Goal: Task Accomplishment & Management: Manage account settings

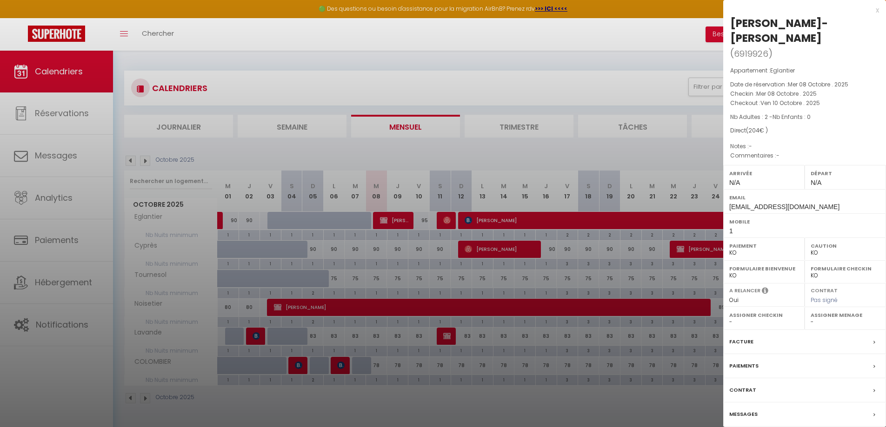
select select "KO"
select select "0"
click at [876, 12] on div "x" at bounding box center [801, 10] width 156 height 11
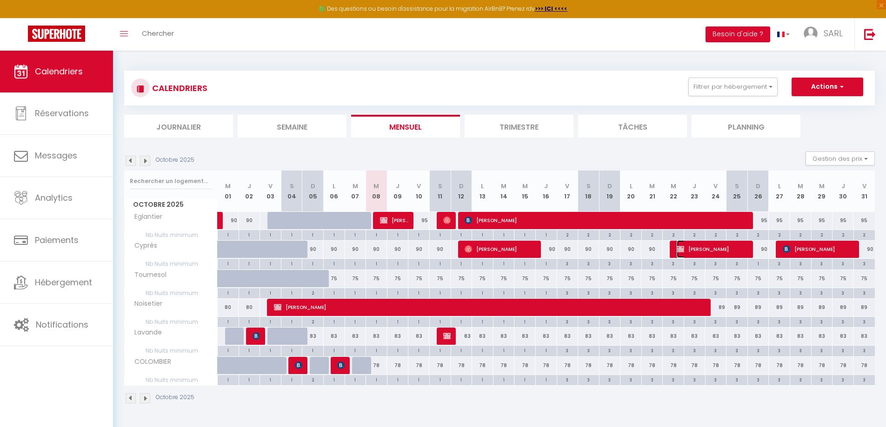
click at [691, 254] on span "[PERSON_NAME]" at bounding box center [712, 249] width 71 height 18
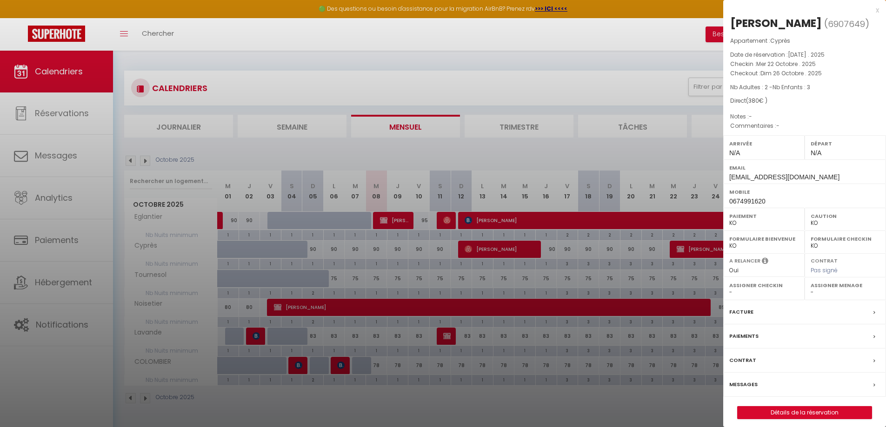
click at [632, 152] on div at bounding box center [443, 213] width 886 height 427
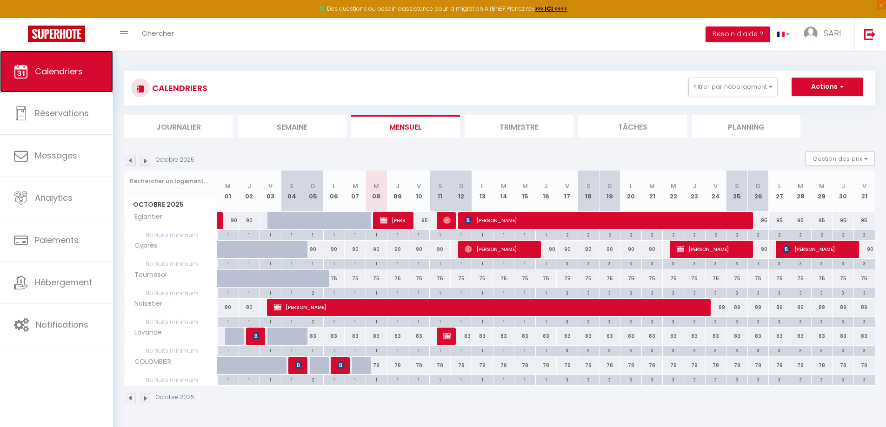
click at [46, 73] on span "Calendriers" at bounding box center [59, 72] width 48 height 12
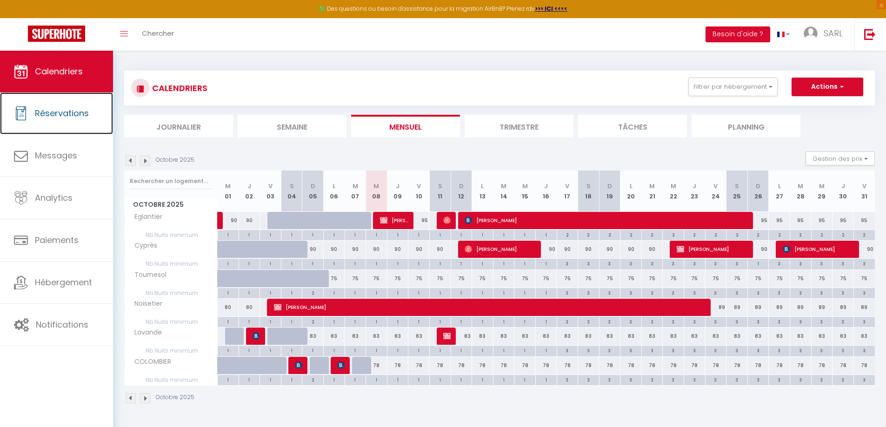
click at [40, 100] on link "Réservations" at bounding box center [56, 114] width 113 height 42
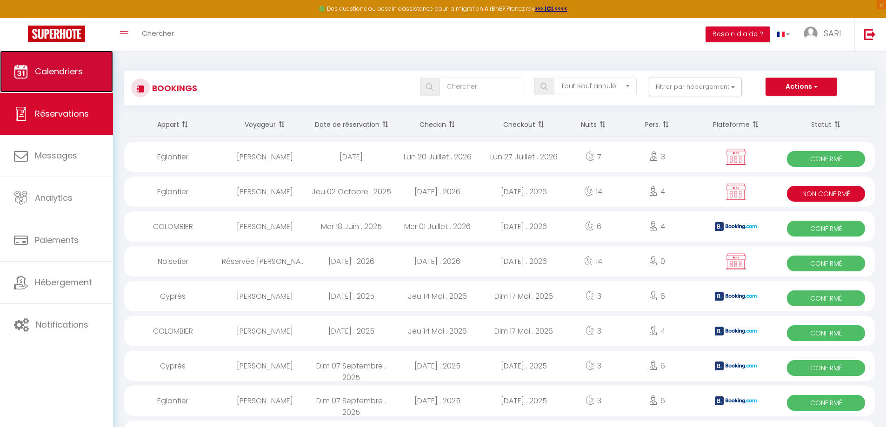
click at [57, 80] on link "Calendriers" at bounding box center [56, 72] width 113 height 42
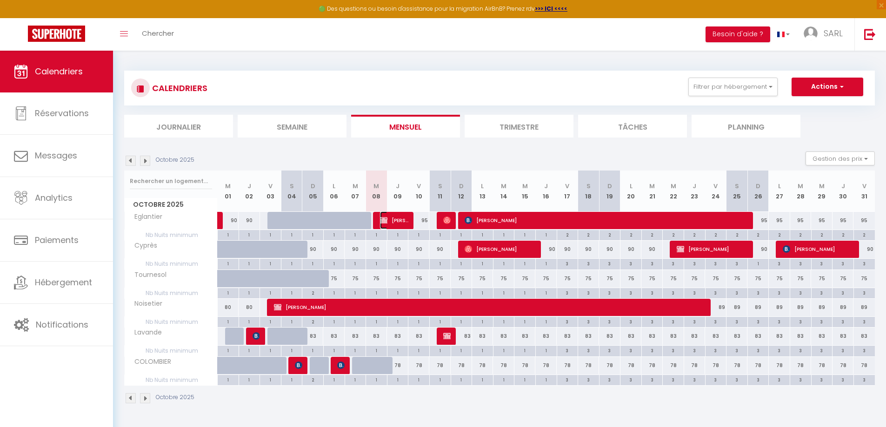
click at [392, 218] on span "[PERSON_NAME]-[PERSON_NAME]" at bounding box center [394, 221] width 28 height 18
select select "KO"
select select "0"
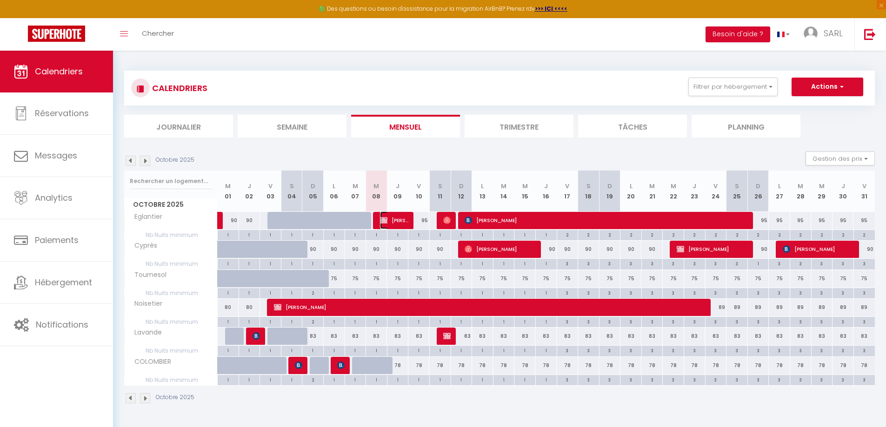
select select "1"
select select
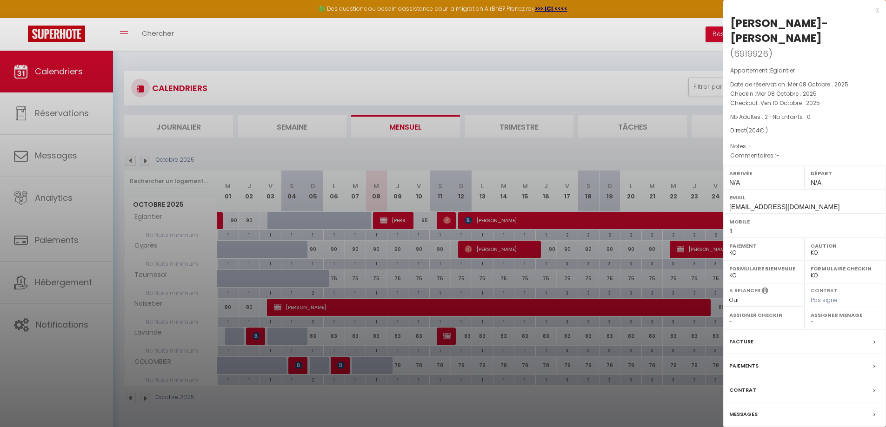
click at [686, 246] on div at bounding box center [443, 213] width 886 height 427
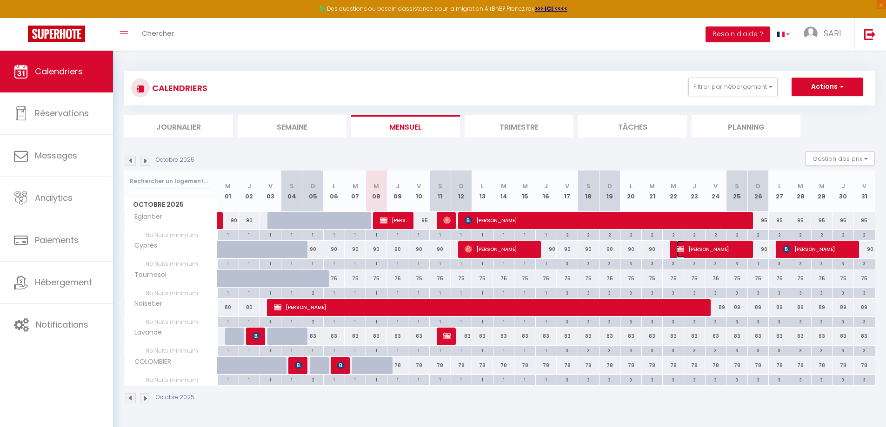
click at [703, 248] on span "[PERSON_NAME]" at bounding box center [712, 249] width 71 height 18
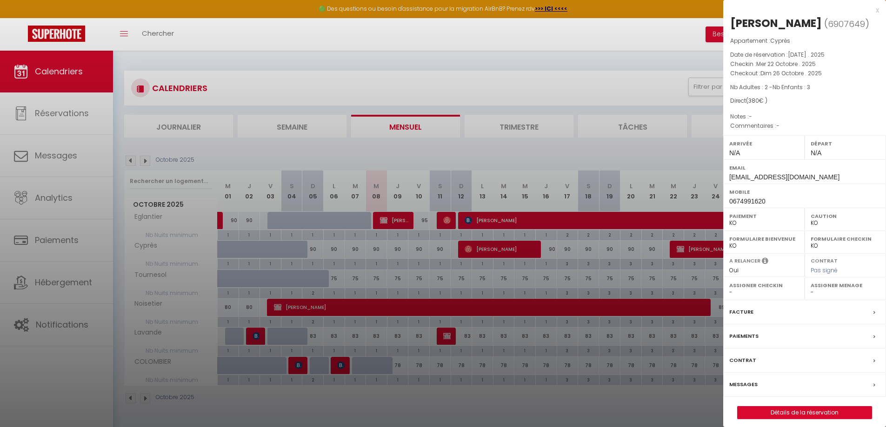
click at [703, 248] on div at bounding box center [443, 213] width 886 height 427
